Goal: Transaction & Acquisition: Purchase product/service

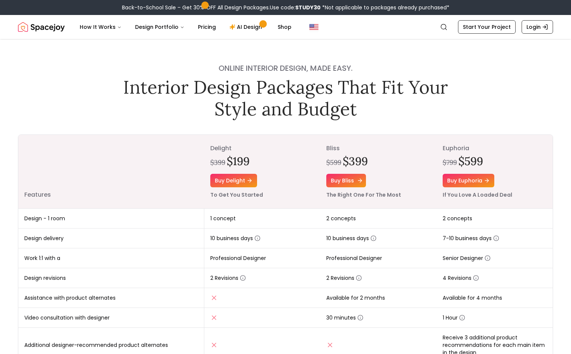
click at [354, 177] on link "Buy bliss" at bounding box center [346, 180] width 40 height 13
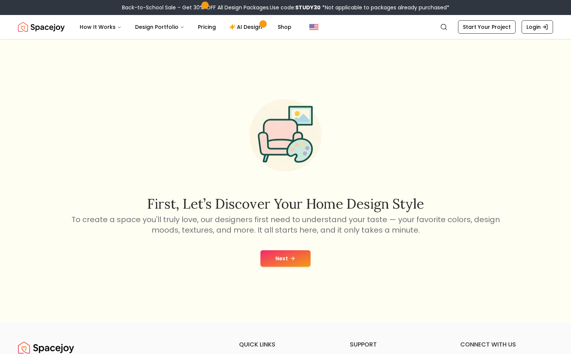
click at [292, 264] on button "Next" at bounding box center [285, 258] width 50 height 16
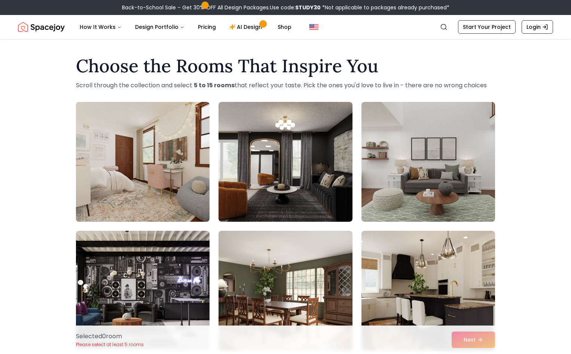
click at [205, 170] on img at bounding box center [143, 162] width 140 height 126
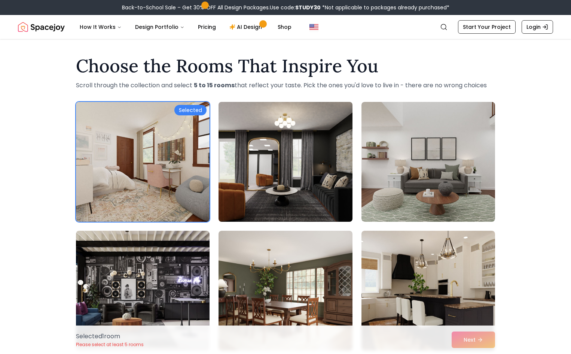
click at [291, 174] on img at bounding box center [285, 162] width 140 height 126
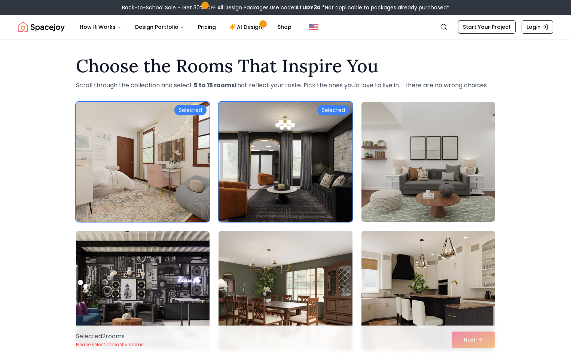
click at [415, 178] on img at bounding box center [428, 162] width 140 height 126
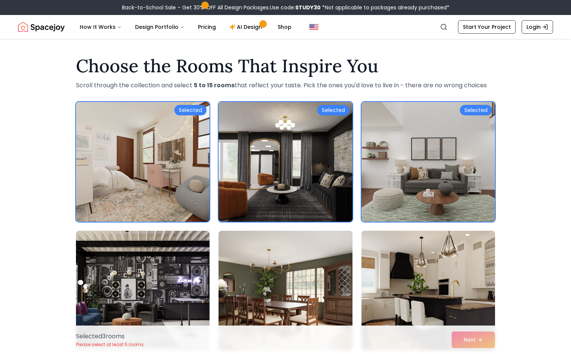
click at [422, 270] on img at bounding box center [428, 290] width 140 height 126
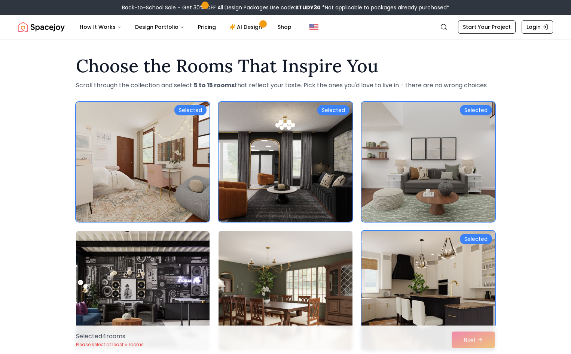
click at [313, 273] on img at bounding box center [285, 290] width 140 height 126
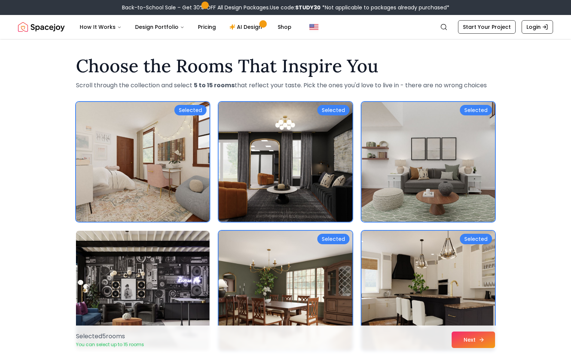
click at [458, 341] on button "Next" at bounding box center [473, 339] width 43 height 16
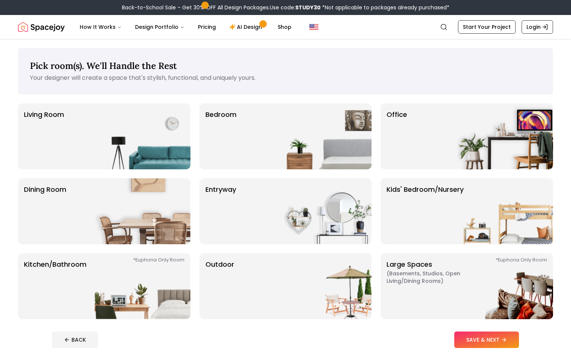
click at [476, 303] on img at bounding box center [505, 286] width 96 height 66
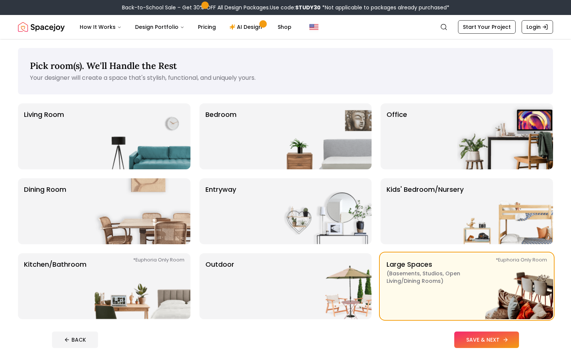
click at [491, 336] on button "SAVE & NEXT" at bounding box center [486, 339] width 65 height 16
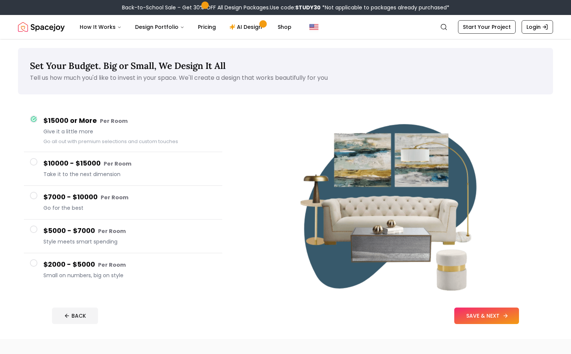
click at [511, 320] on button "SAVE & NEXT" at bounding box center [486, 315] width 65 height 16
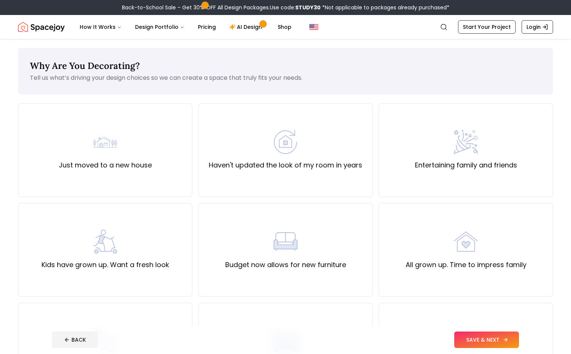
click at [509, 336] on button "SAVE & NEXT" at bounding box center [486, 339] width 65 height 16
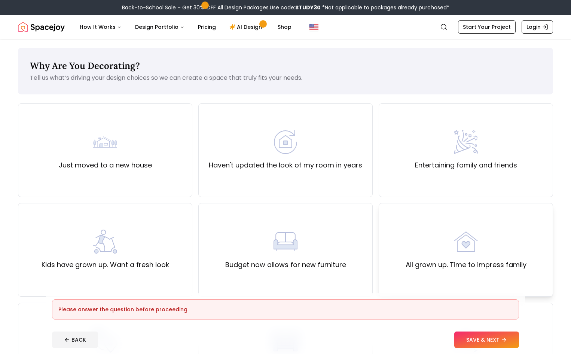
click at [444, 269] on label "All grown up. Time to impress family" at bounding box center [466, 264] width 121 height 10
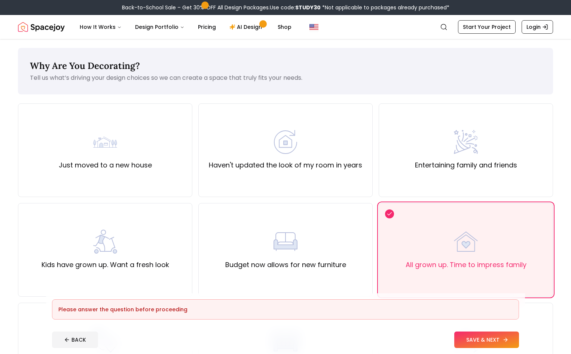
click at [512, 334] on button "SAVE & NEXT" at bounding box center [486, 339] width 65 height 16
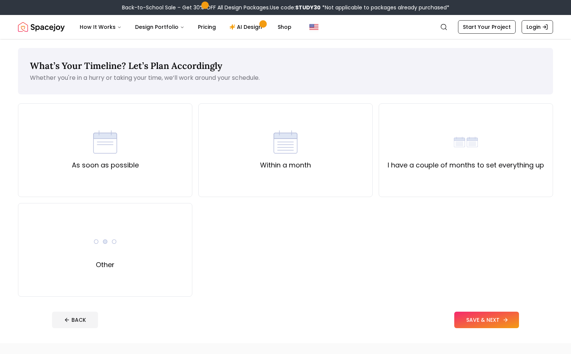
click at [502, 323] on button "SAVE & NEXT" at bounding box center [486, 319] width 65 height 16
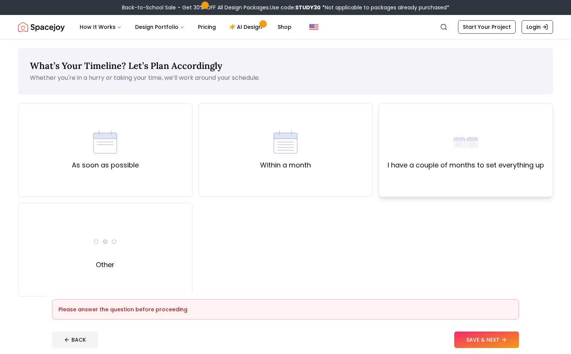
click at [466, 172] on div "I have a couple of months to set everything up" at bounding box center [466, 150] width 174 height 94
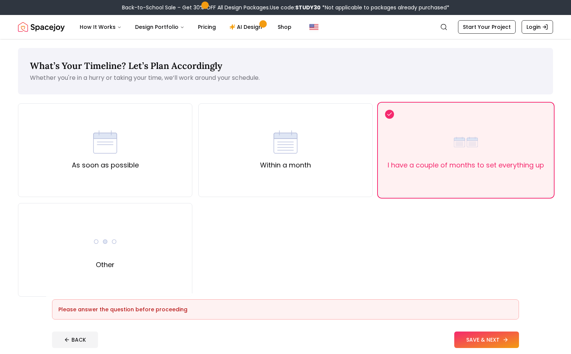
click at [510, 337] on button "SAVE & NEXT" at bounding box center [486, 339] width 65 height 16
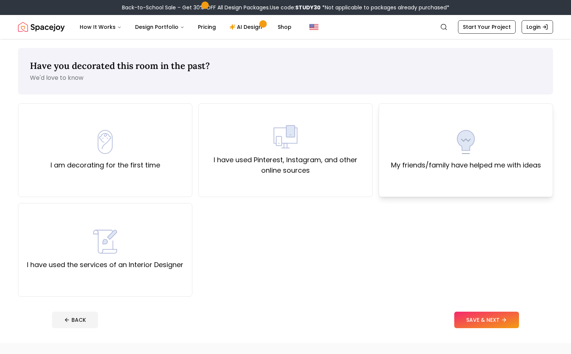
click at [486, 162] on label "My friends/family have helped me with ideas" at bounding box center [466, 165] width 150 height 10
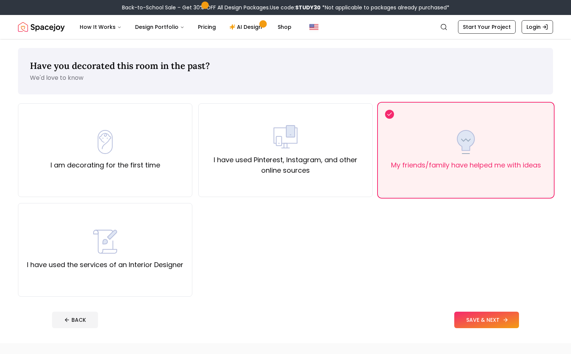
click at [515, 318] on button "SAVE & NEXT" at bounding box center [486, 319] width 65 height 16
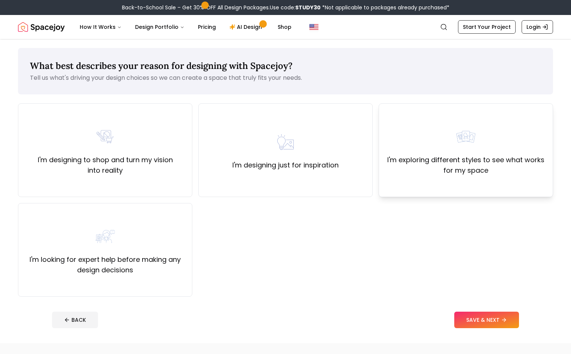
click at [477, 150] on div "I'm exploring different styles to see what works for my space" at bounding box center [466, 150] width 162 height 51
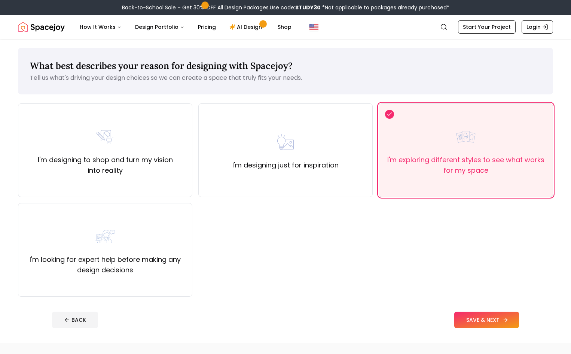
click at [501, 318] on button "SAVE & NEXT" at bounding box center [486, 319] width 65 height 16
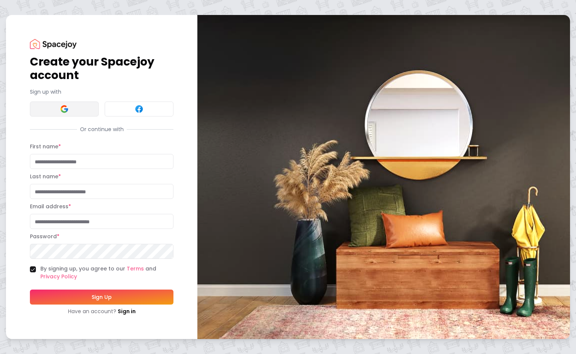
click at [64, 109] on img at bounding box center [64, 108] width 9 height 9
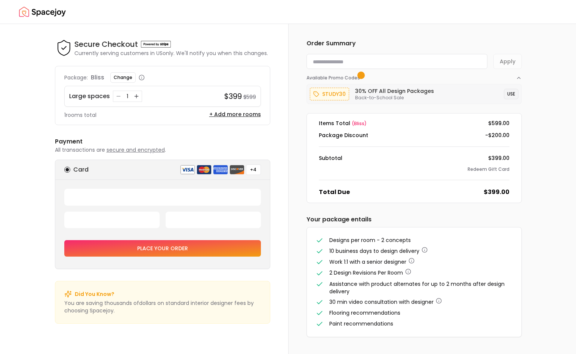
click at [510, 93] on button "USE" at bounding box center [511, 94] width 15 height 10
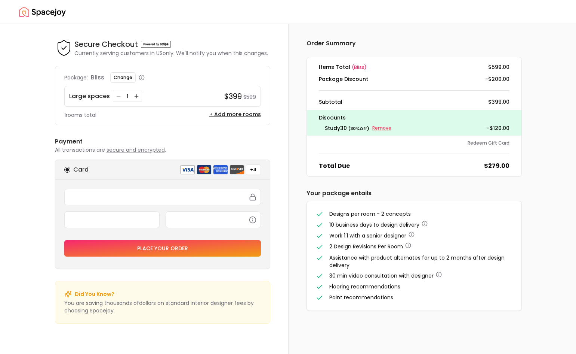
drag, startPoint x: 381, startPoint y: 144, endPoint x: 382, endPoint y: 127, distance: 17.2
click at [381, 142] on div "Redeem Gift Card" at bounding box center [414, 143] width 191 height 6
click at [382, 128] on small "Remove" at bounding box center [382, 128] width 19 height 6
